Goal: Information Seeking & Learning: Learn about a topic

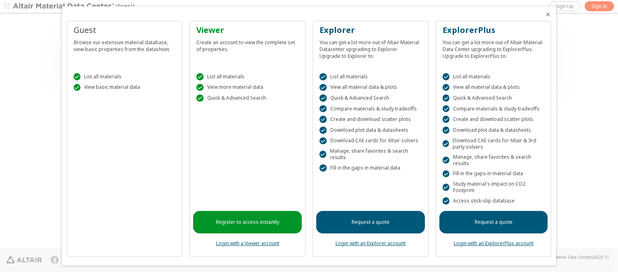
click at [545, 14] on icon "Close" at bounding box center [548, 14] width 6 height 6
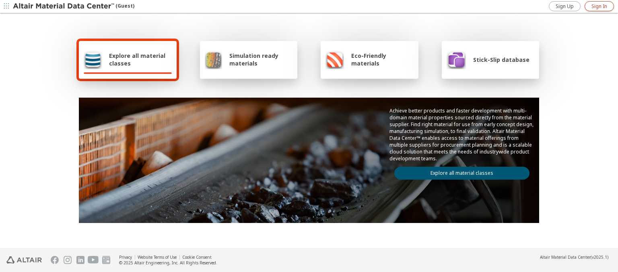
click at [599, 6] on span "Sign In" at bounding box center [600, 6] width 16 height 6
click at [64, 6] on img at bounding box center [64, 6] width 103 height 8
click at [137, 60] on span "Explore all material classes" at bounding box center [140, 59] width 63 height 15
click at [459, 171] on link "Explore all material classes" at bounding box center [461, 173] width 135 height 13
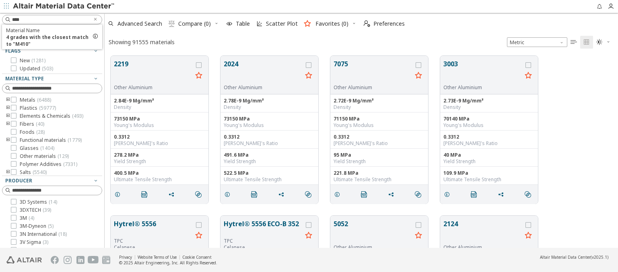
scroll to position [192, 507]
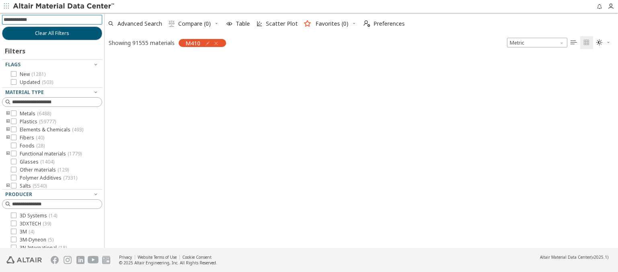
scroll to position [191, 507]
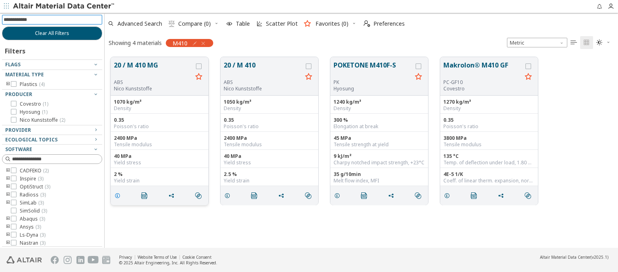
click at [119, 195] on icon "grid" at bounding box center [117, 196] width 6 height 6
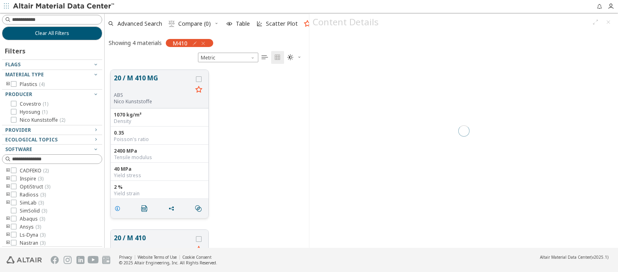
scroll to position [178, 198]
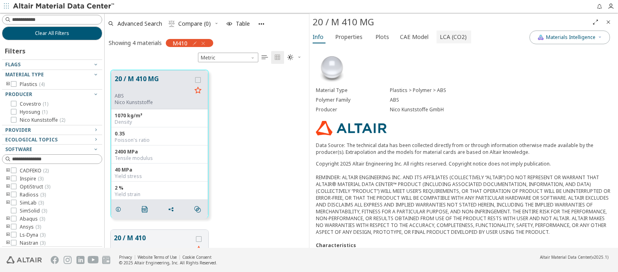
click at [449, 37] on span "LCA (CO2)" at bounding box center [453, 37] width 27 height 13
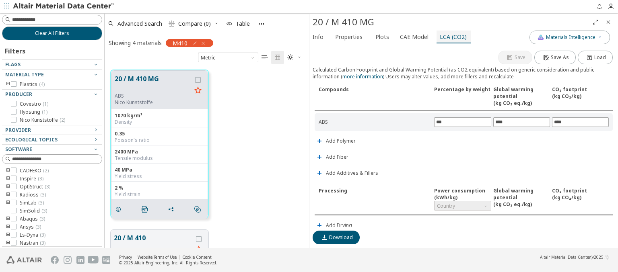
scroll to position [189, 0]
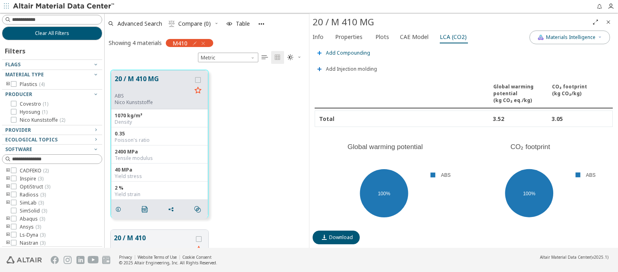
click at [347, 51] on span "Add Compounding" at bounding box center [348, 53] width 44 height 5
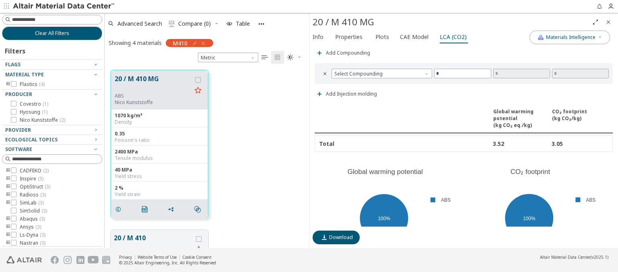
click at [460, 22] on span "Country" at bounding box center [462, 17] width 57 height 10
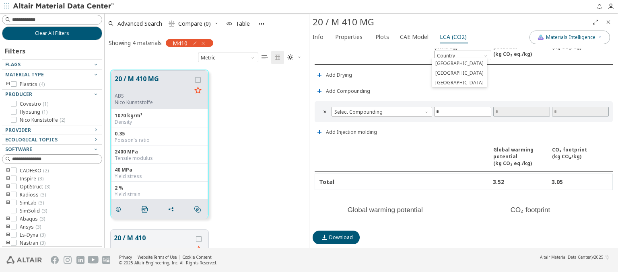
click at [64, 6] on img at bounding box center [64, 6] width 103 height 8
